Goal: Task Accomplishment & Management: Manage account settings

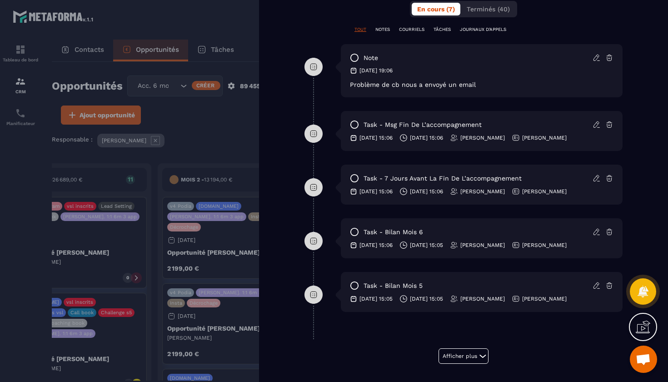
scroll to position [490, 0]
click at [474, 357] on button "Afficher plus" at bounding box center [463, 355] width 50 height 15
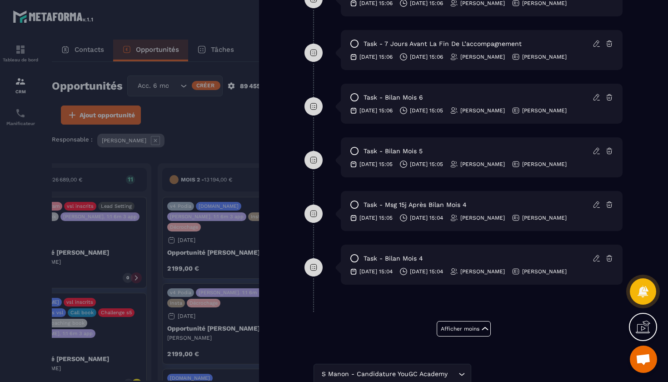
scroll to position [623, 0]
click at [596, 208] on icon at bounding box center [595, 206] width 5 height 6
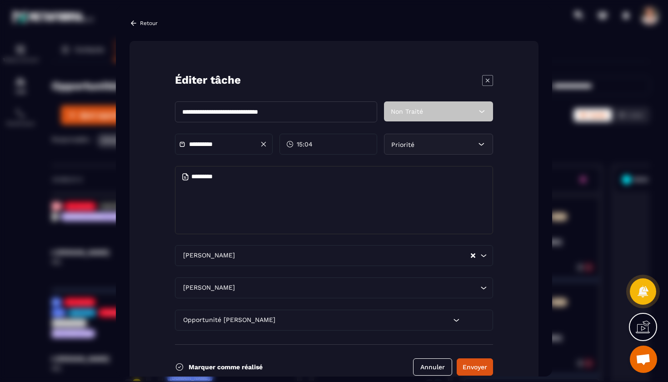
click at [206, 143] on input "**********" at bounding box center [221, 144] width 64 height 7
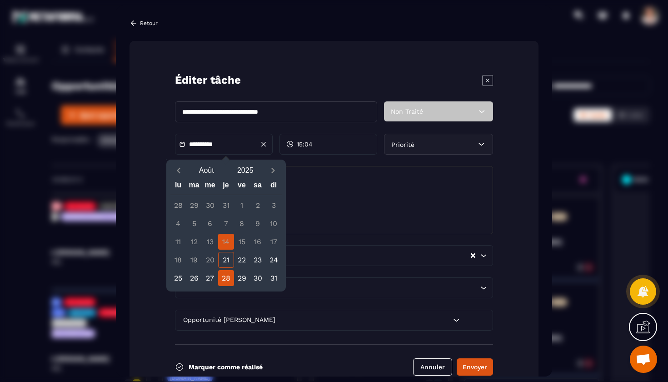
click at [229, 273] on div "28" at bounding box center [226, 278] width 16 height 16
type input "**********"
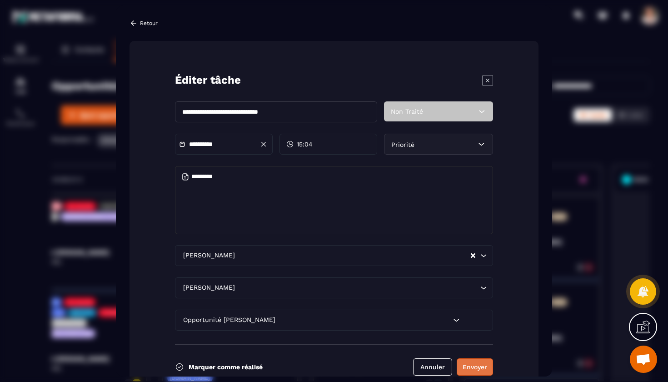
click at [465, 363] on button "Envoyer" at bounding box center [475, 366] width 36 height 17
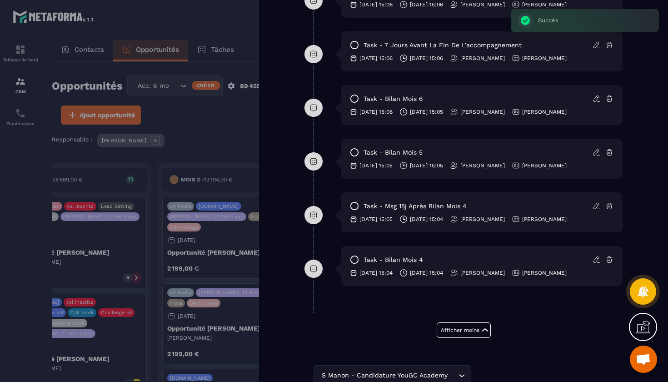
click at [596, 263] on icon at bounding box center [596, 259] width 8 height 8
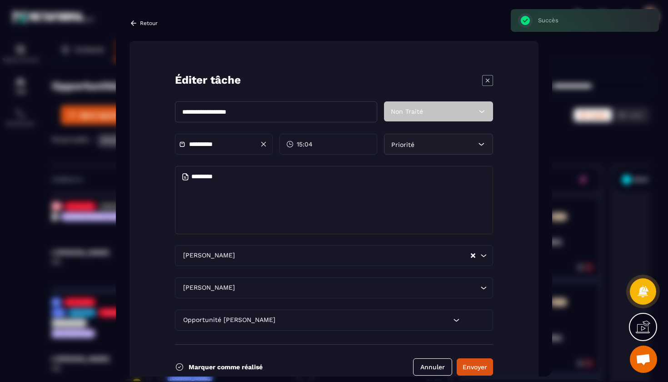
click at [211, 145] on input "**********" at bounding box center [221, 144] width 64 height 7
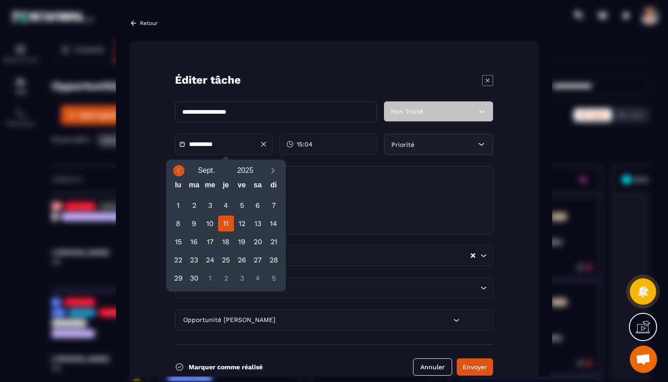
click at [179, 170] on icon "Previous month" at bounding box center [178, 170] width 9 height 9
click at [226, 240] on div "14" at bounding box center [226, 242] width 16 height 16
click at [228, 245] on div "14" at bounding box center [226, 242] width 16 height 16
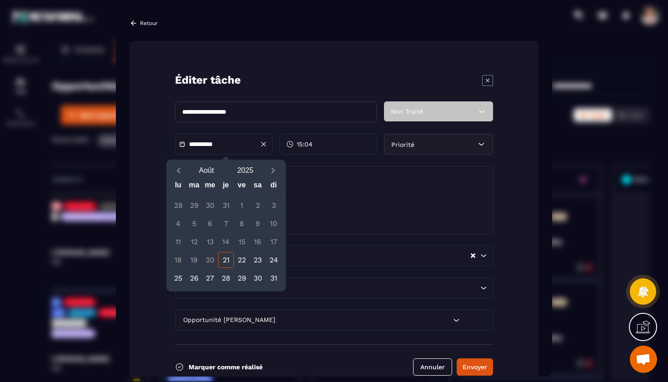
click at [228, 245] on div "14" at bounding box center [226, 242] width 16 height 16
click at [483, 365] on button "Envoyer" at bounding box center [475, 366] width 36 height 17
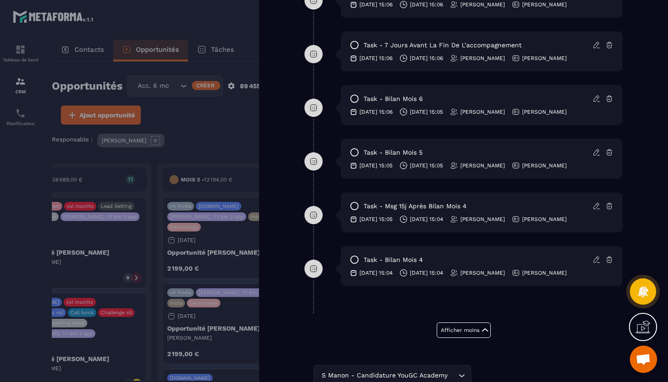
click at [595, 155] on icon at bounding box center [595, 152] width 5 height 6
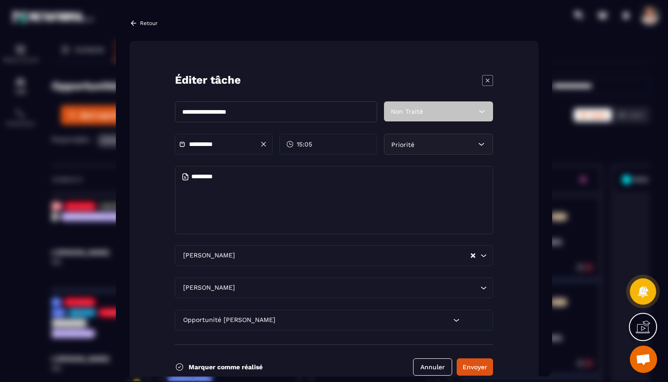
click at [212, 139] on div "**********" at bounding box center [224, 144] width 98 height 21
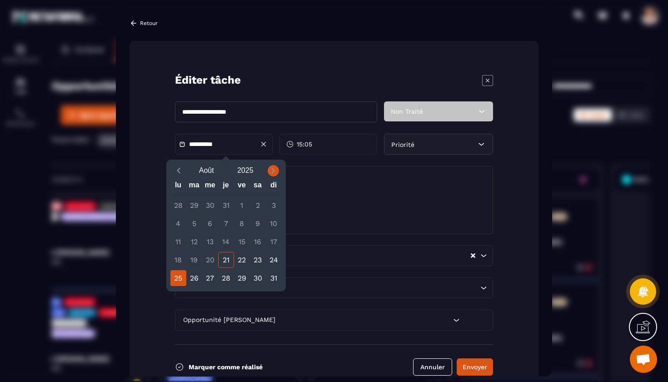
click at [275, 171] on icon "Next month" at bounding box center [273, 170] width 3 height 5
click at [214, 222] on div "10" at bounding box center [210, 223] width 16 height 16
type input "**********"
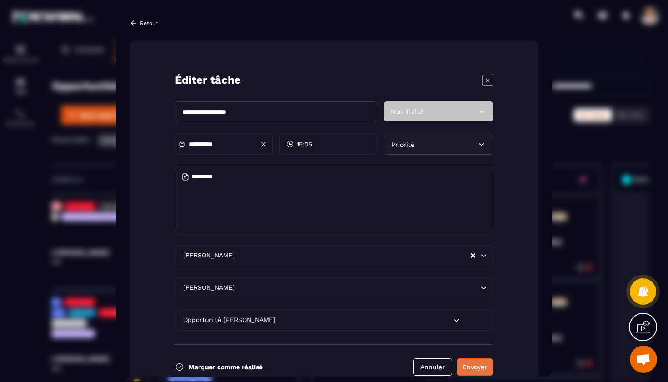
click at [467, 365] on button "Envoyer" at bounding box center [475, 366] width 36 height 17
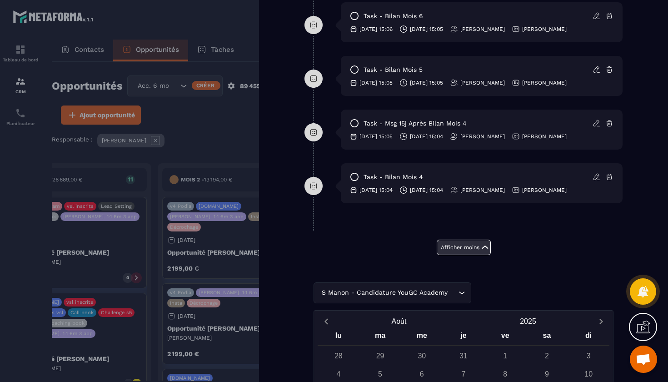
scroll to position [706, 0]
click at [462, 294] on div "S Manon - Candidature YouGC Academy Loading..." at bounding box center [463, 292] width 300 height 21
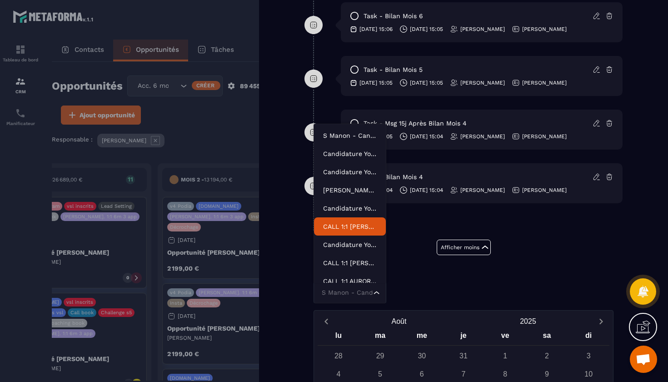
click at [363, 224] on p "CALL 1:1 [PERSON_NAME] ACADEMY" at bounding box center [350, 226] width 54 height 9
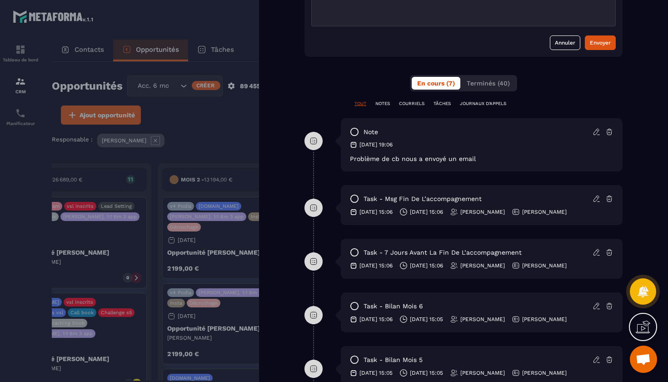
scroll to position [415, 0]
click at [486, 86] on span "Terminés (40)" at bounding box center [488, 83] width 43 height 7
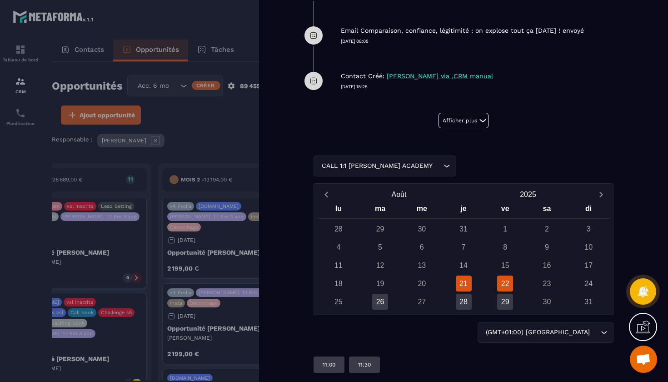
scroll to position [0, 0]
click at [471, 119] on button "Afficher plus" at bounding box center [463, 120] width 50 height 15
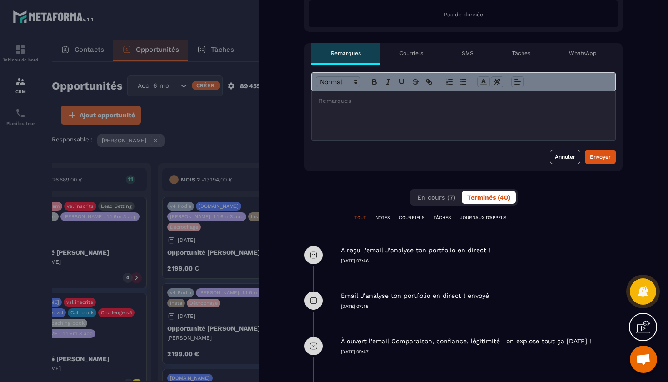
scroll to position [301, 0]
click at [445, 203] on button "En cours (7)" at bounding box center [436, 197] width 49 height 13
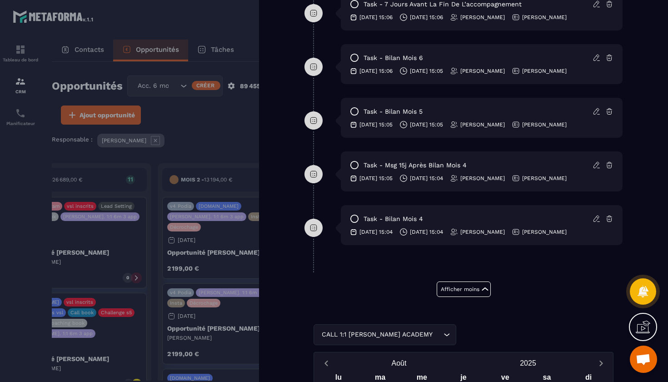
scroll to position [661, 0]
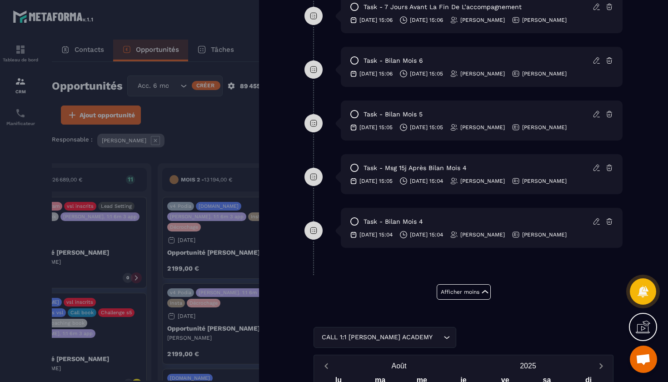
click at [353, 224] on icon at bounding box center [354, 221] width 9 height 9
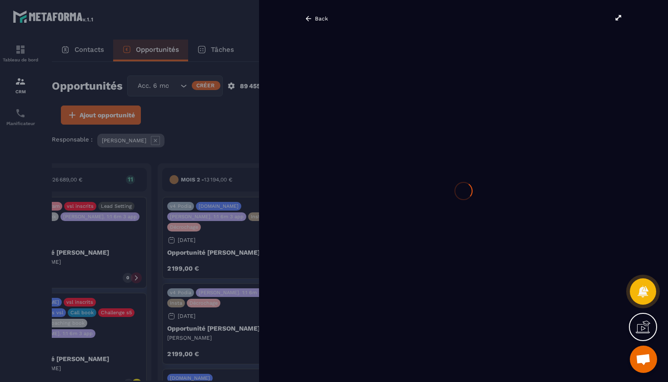
scroll to position [0, 0]
